Goal: Task Accomplishment & Management: Manage account settings

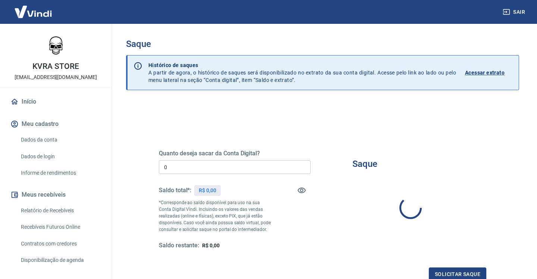
type input "R$ 0,00"
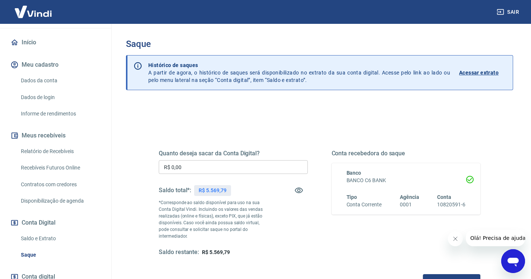
scroll to position [76, 0]
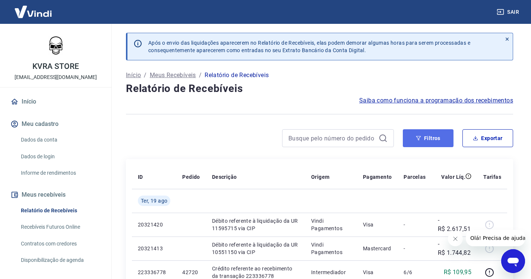
click at [426, 138] on button "Filtros" at bounding box center [428, 138] width 51 height 18
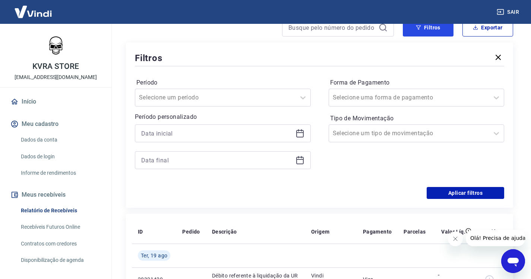
scroll to position [112, 0]
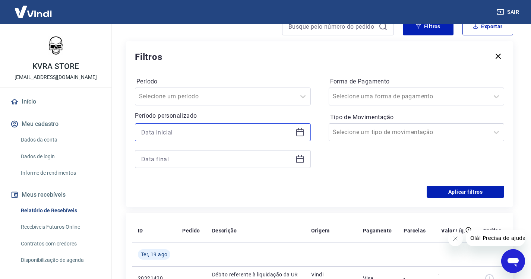
click at [183, 128] on input at bounding box center [216, 132] width 151 height 11
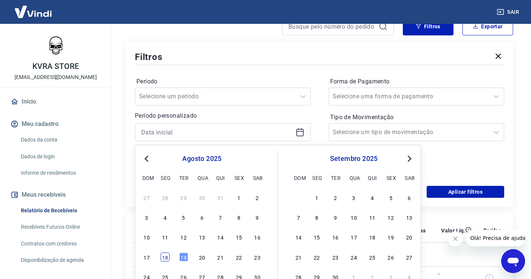
click at [161, 258] on div "18" at bounding box center [165, 257] width 9 height 9
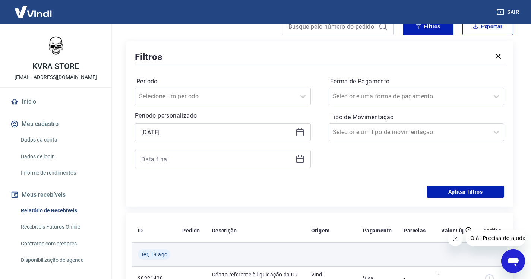
type input "18/08/2025"
click at [166, 258] on div "Ter, 19 ago" at bounding box center [154, 254] width 32 height 10
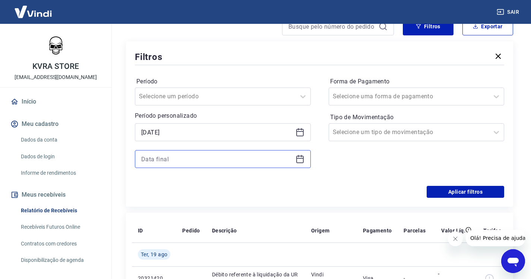
click at [181, 155] on input at bounding box center [216, 159] width 151 height 11
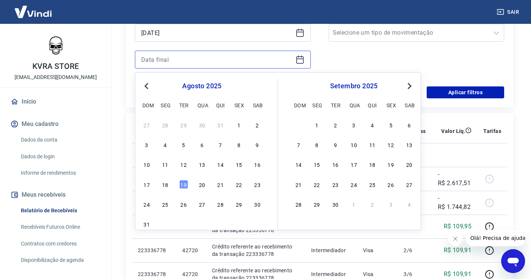
scroll to position [224, 0]
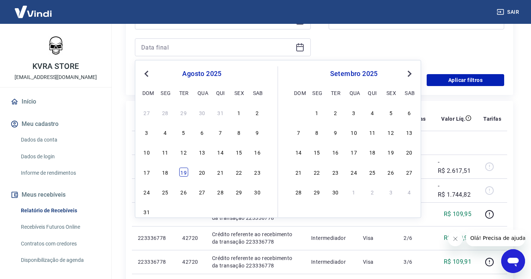
click at [183, 171] on div "19" at bounding box center [183, 172] width 9 height 9
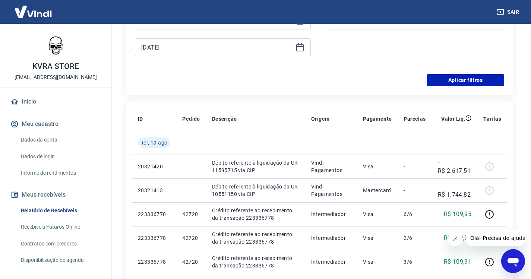
type input "19/08/2025"
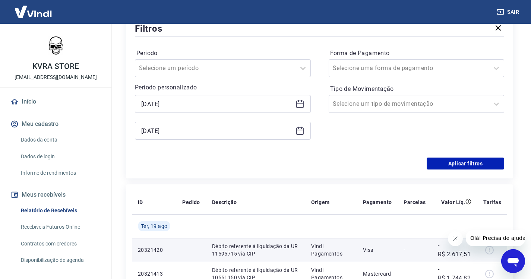
scroll to position [112, 0]
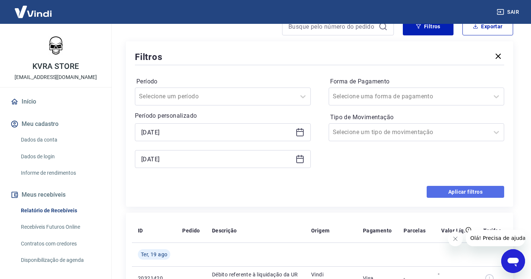
click at [479, 190] on button "Aplicar filtros" at bounding box center [466, 192] width 78 height 12
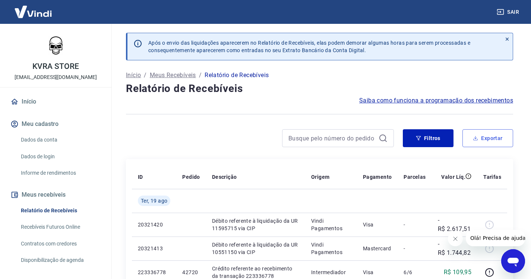
click at [481, 139] on button "Exportar" at bounding box center [488, 138] width 51 height 18
type input "18/08/2025"
type input "19/08/2025"
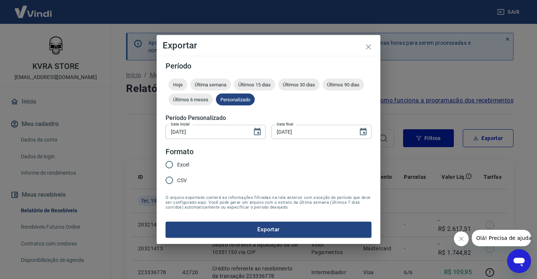
click at [170, 165] on input "Excel" at bounding box center [169, 165] width 16 height 16
radio input "true"
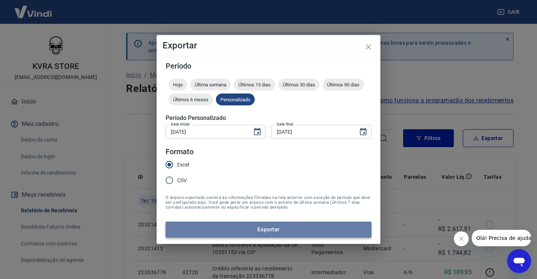
click at [263, 230] on button "Exportar" at bounding box center [268, 230] width 206 height 16
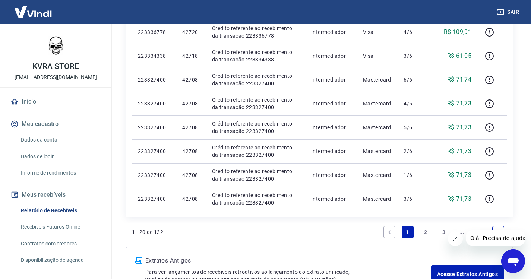
scroll to position [484, 0]
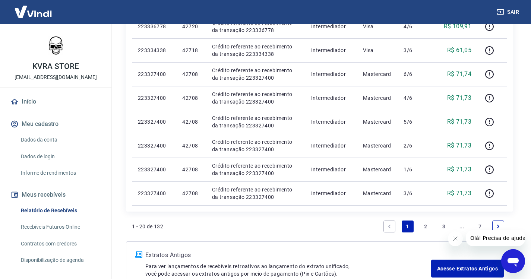
click at [427, 227] on link "2" at bounding box center [426, 227] width 12 height 12
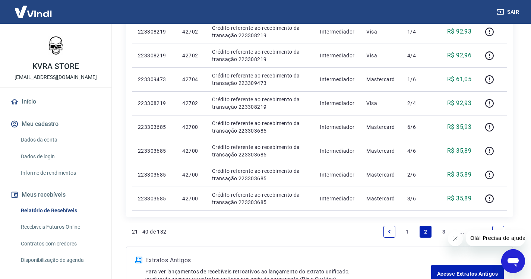
scroll to position [522, 0]
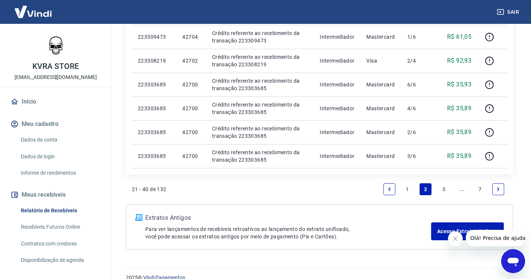
click at [443, 190] on link "3" at bounding box center [444, 189] width 12 height 12
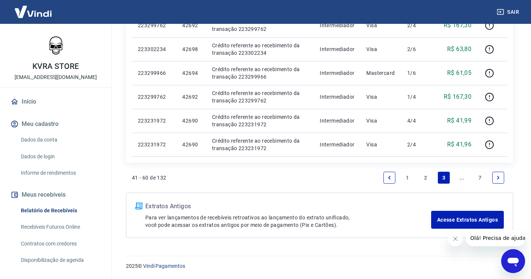
click at [405, 179] on link "1" at bounding box center [408, 178] width 12 height 12
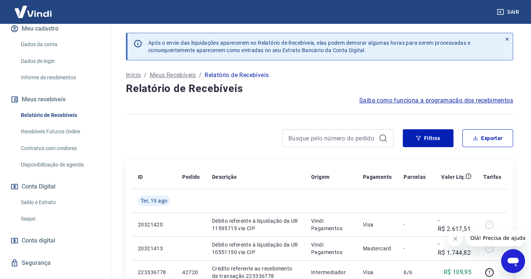
scroll to position [98, 0]
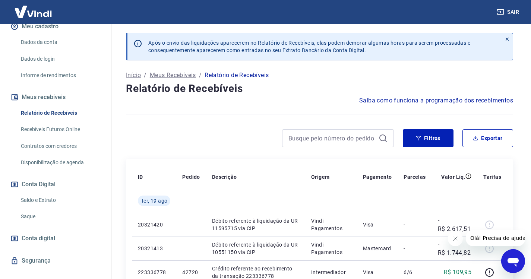
click at [66, 203] on link "Saldo e Extrato" at bounding box center [60, 200] width 85 height 15
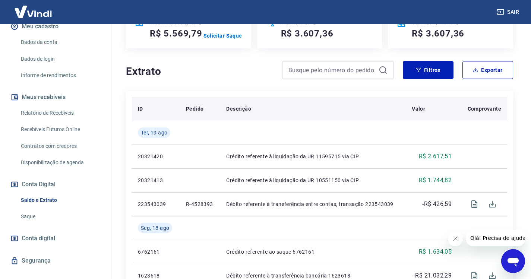
scroll to position [112, 0]
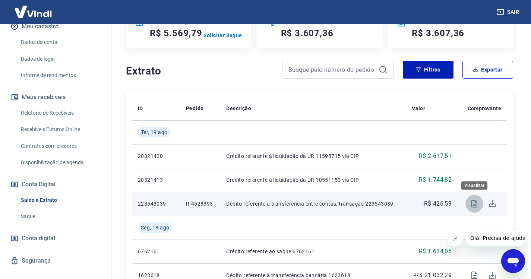
click at [476, 203] on icon "Visualizar" at bounding box center [474, 203] width 9 height 9
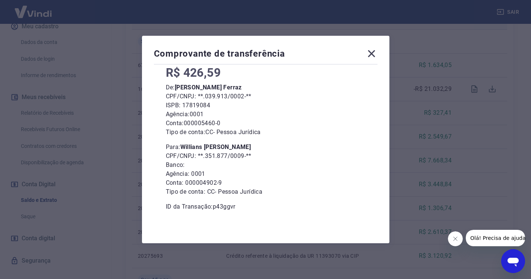
scroll to position [49, 0]
click at [353, 45] on div "Comprovante de transferência 19 de Agosto de 2025, 11:46 R$ 426,59 De: Guilherm…" at bounding box center [265, 140] width 247 height 208
click at [374, 51] on icon at bounding box center [372, 54] width 12 height 12
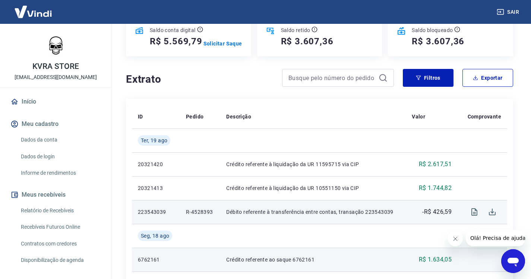
scroll to position [149, 0]
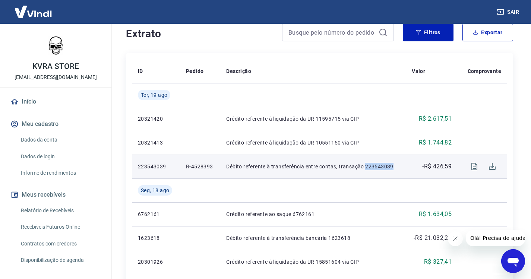
drag, startPoint x: 366, startPoint y: 166, endPoint x: 395, endPoint y: 166, distance: 29.4
click at [395, 166] on p "Débito referente à transferência entre contas, transação 223543039" at bounding box center [313, 166] width 174 height 7
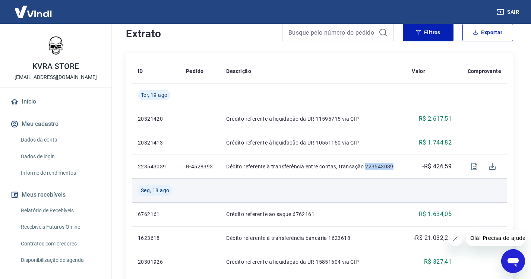
copy p "223543039"
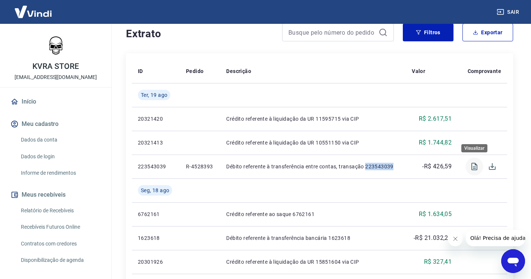
click at [473, 167] on icon "Visualizar" at bounding box center [474, 166] width 9 height 9
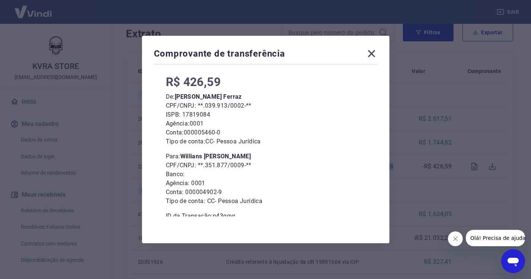
scroll to position [49, 0]
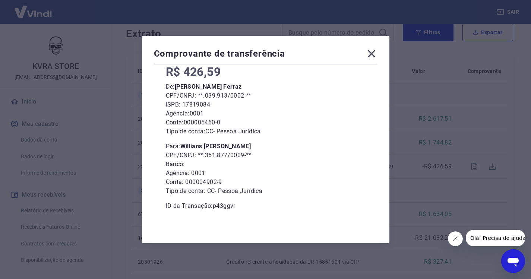
click at [375, 56] on icon at bounding box center [371, 53] width 7 height 7
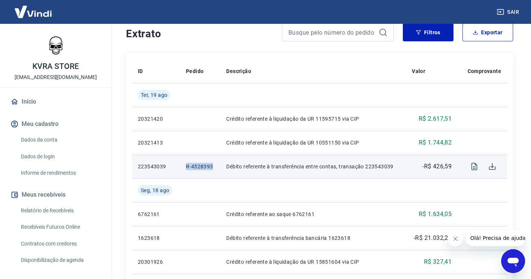
drag, startPoint x: 186, startPoint y: 165, endPoint x: 214, endPoint y: 165, distance: 28.0
click at [214, 165] on p "R-4528393" at bounding box center [200, 166] width 28 height 7
drag, startPoint x: 157, startPoint y: 167, endPoint x: 141, endPoint y: 167, distance: 16.0
click at [156, 167] on p "223543039" at bounding box center [156, 166] width 36 height 7
drag, startPoint x: 139, startPoint y: 165, endPoint x: 165, endPoint y: 166, distance: 26.8
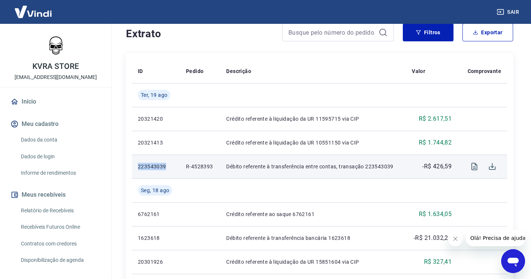
click at [165, 166] on p "223543039" at bounding box center [156, 166] width 36 height 7
copy p "223543039"
drag, startPoint x: 185, startPoint y: 165, endPoint x: 218, endPoint y: 165, distance: 33.2
click at [218, 165] on td "R-4528393" at bounding box center [200, 167] width 40 height 24
copy p "R-4528393"
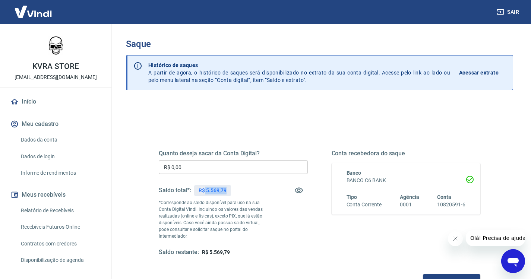
drag, startPoint x: 205, startPoint y: 191, endPoint x: 226, endPoint y: 191, distance: 20.5
click at [226, 191] on p "R$ 5.569,79" at bounding box center [213, 191] width 28 height 8
copy p "5.569,79"
click at [299, 218] on div "Quanto deseja sacar da Conta Digital? R$ 0,00 ​ Saldo total*: R$ 5.569,79 *Corr…" at bounding box center [233, 203] width 149 height 107
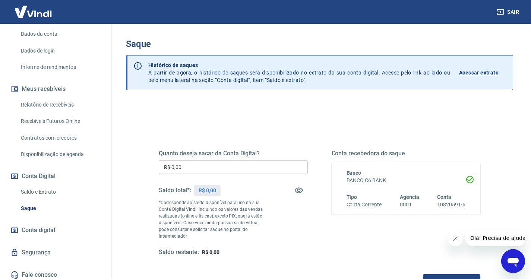
scroll to position [110, 0]
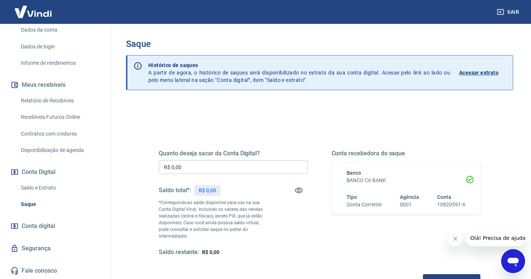
click at [56, 100] on link "Relatório de Recebíveis" at bounding box center [60, 100] width 85 height 15
